Goal: Find contact information: Obtain details needed to contact an individual or organization

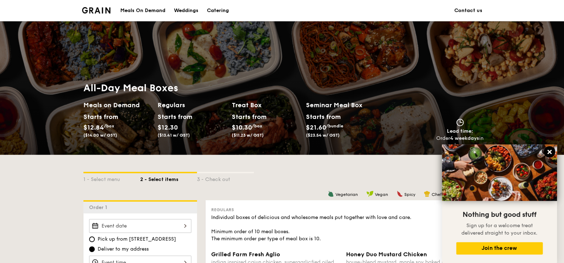
click at [550, 151] on icon at bounding box center [549, 152] width 4 height 4
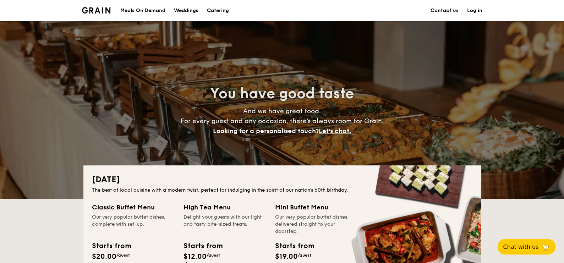
drag, startPoint x: 444, startPoint y: 7, endPoint x: 257, endPoint y: 77, distance: 199.3
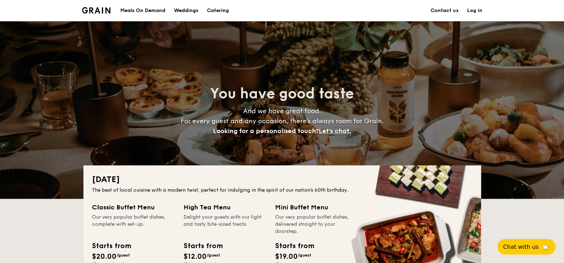
click at [444, 8] on link "Contact us" at bounding box center [445, 10] width 28 height 21
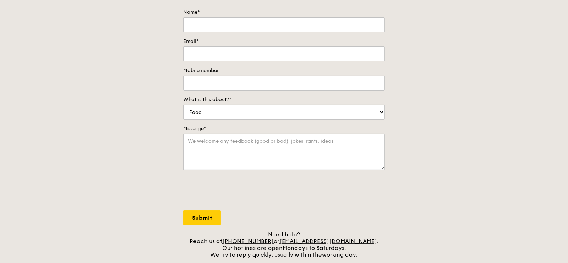
scroll to position [178, 0]
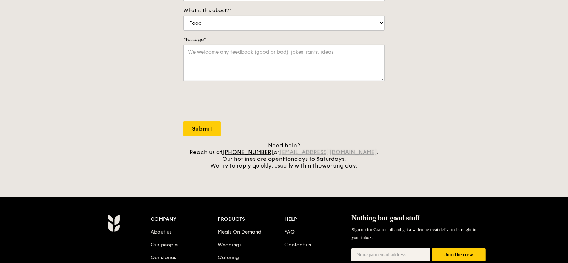
click at [320, 151] on link "concierge@grain.com.sg" at bounding box center [328, 152] width 98 height 7
